Goal: Find specific page/section: Find specific page/section

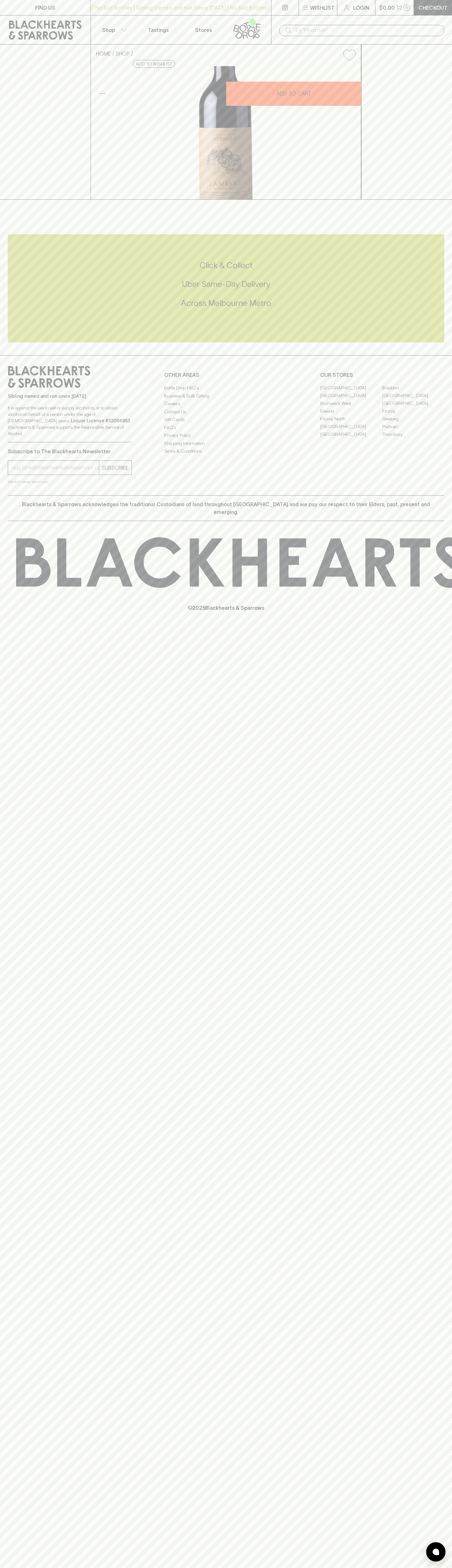
click at [4, 9] on link "FIND US" at bounding box center [45, 7] width 90 height 15
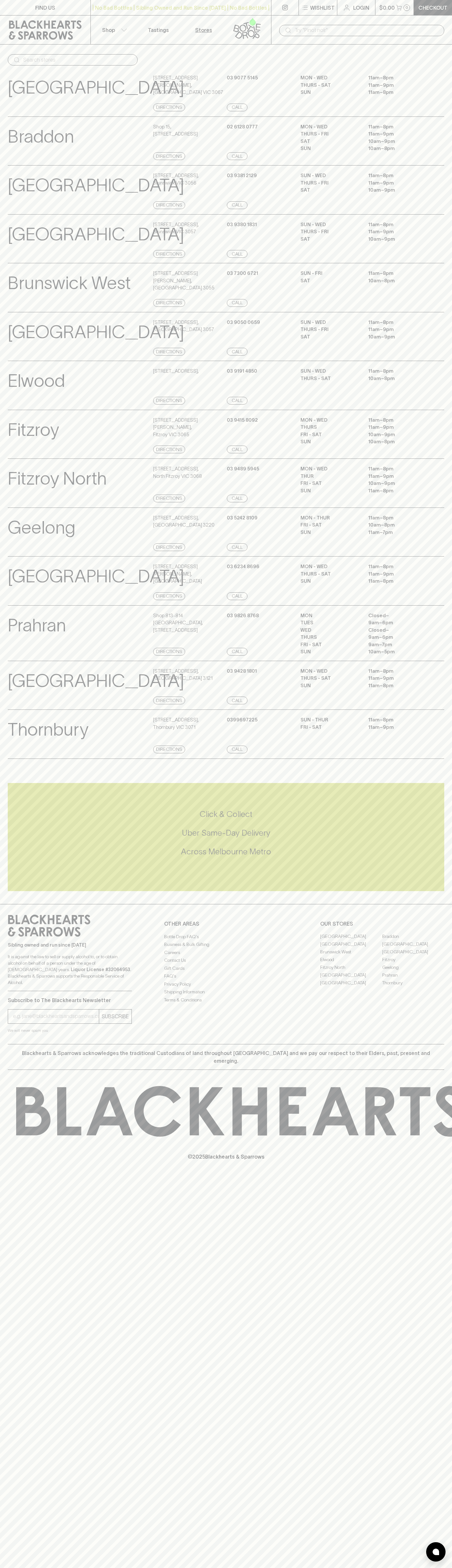
click at [174, 1567] on html "FIND US | No Bad Bottles | Sibling Owned and Run Since [DATE] | No Bad Bottles …" at bounding box center [226, 784] width 452 height 1568
click at [13, 1216] on div "FIND US | No Bad Bottles | Sibling Owned and Run Since [DATE] | No Bad Bottles …" at bounding box center [226, 784] width 452 height 1568
